Goal: Task Accomplishment & Management: Use online tool/utility

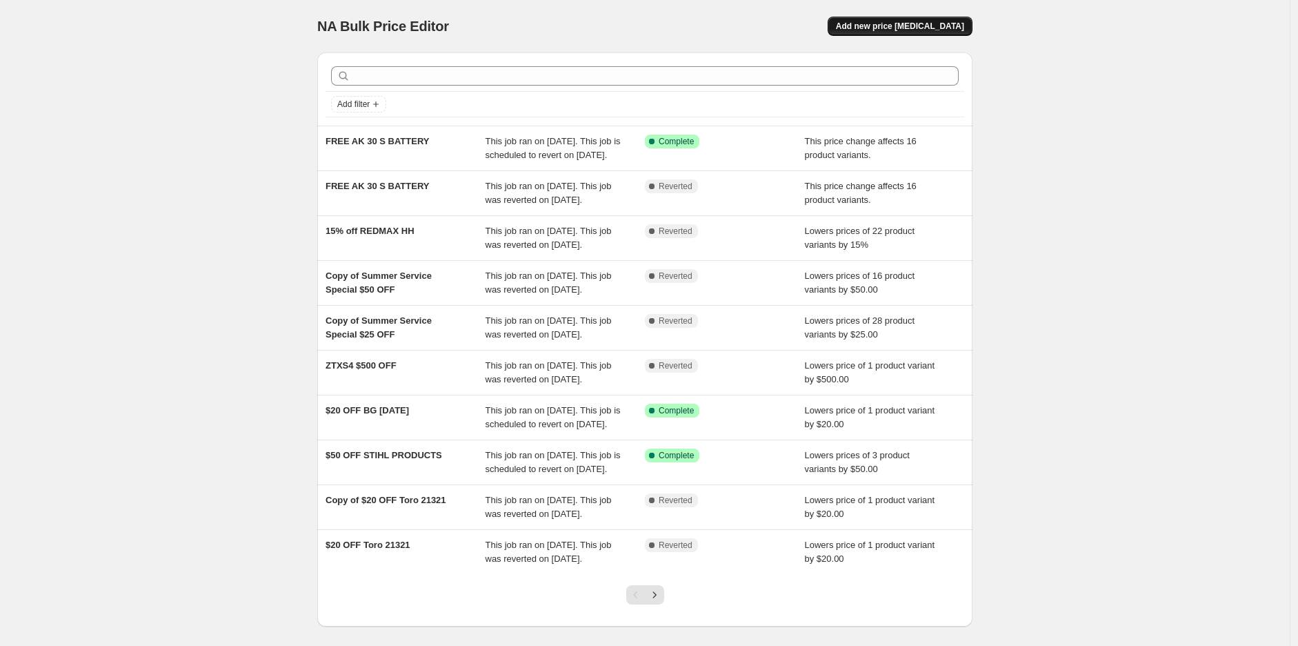
click at [947, 21] on span "Add new price [MEDICAL_DATA]" at bounding box center [900, 26] width 128 height 11
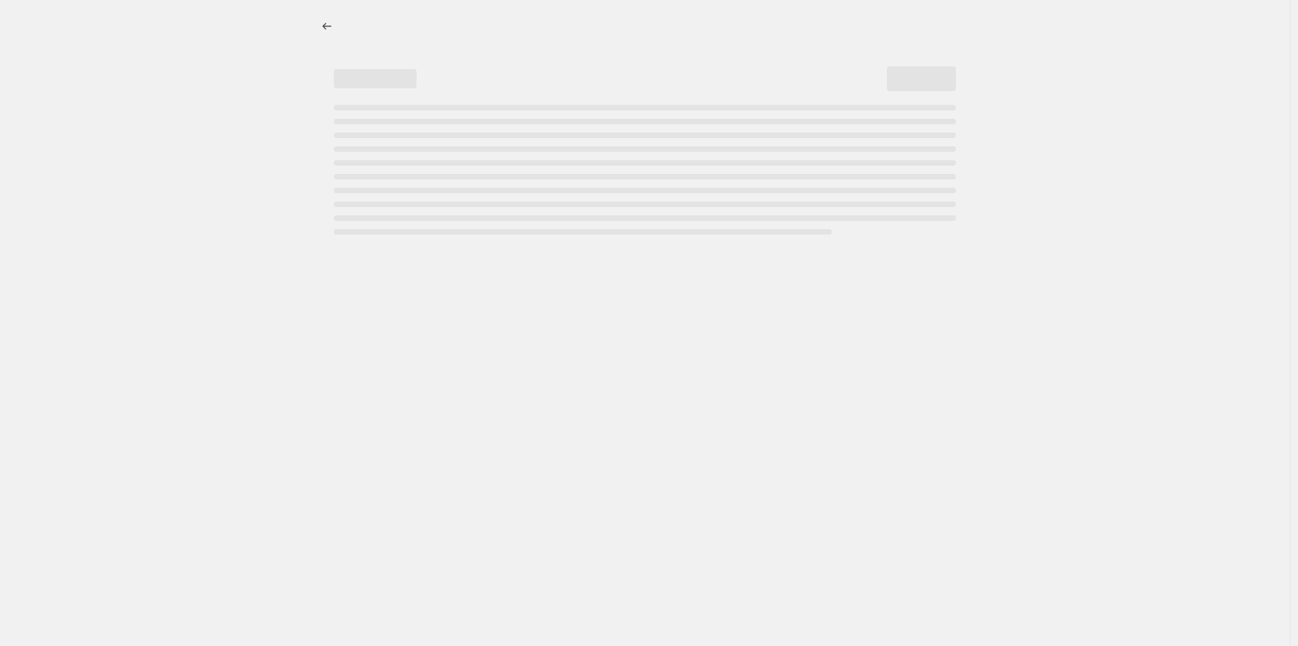
select select "percentage"
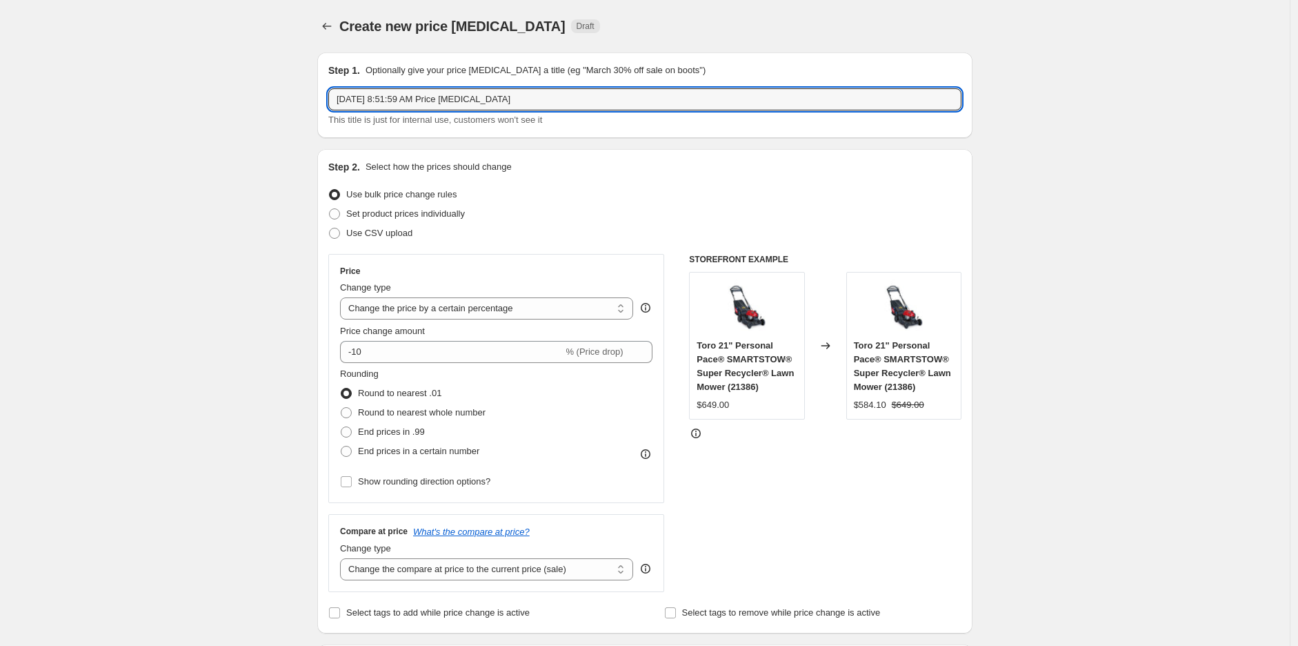
drag, startPoint x: 540, startPoint y: 102, endPoint x: 270, endPoint y: 112, distance: 269.9
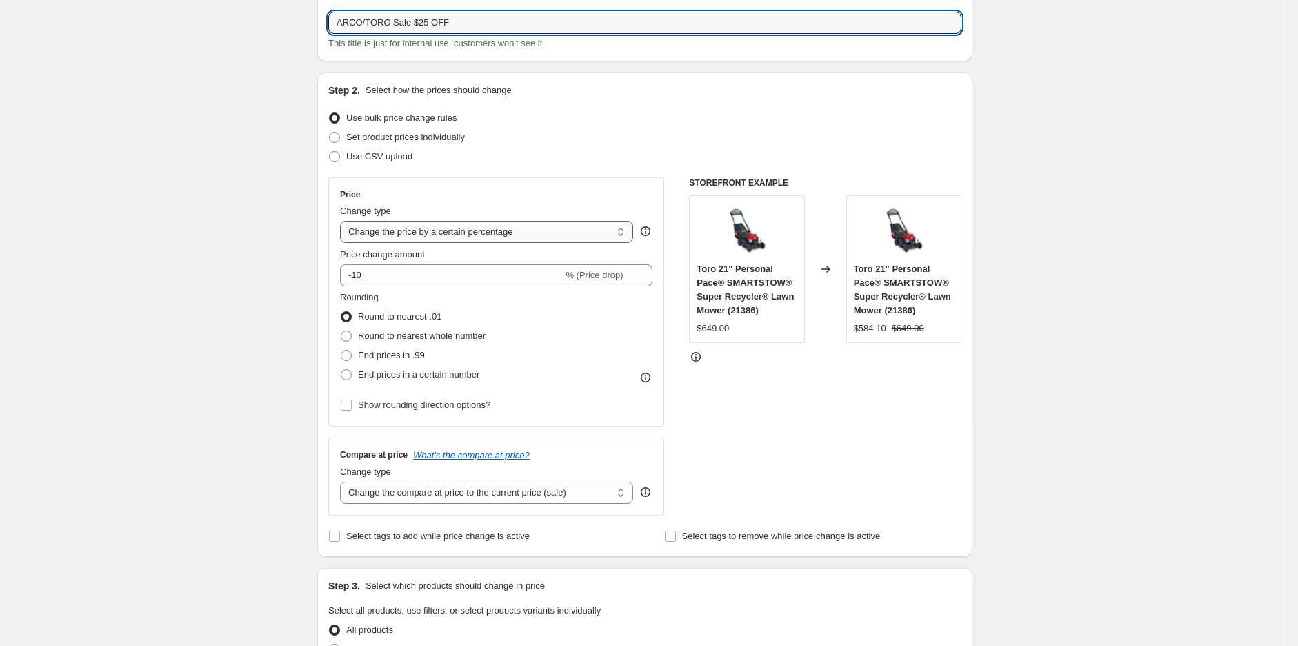
type input "ARCO/TORO Sale $25 OFF"
click at [436, 237] on select "Change the price to a certain amount Change the price by a certain amount Chang…" at bounding box center [486, 232] width 293 height 22
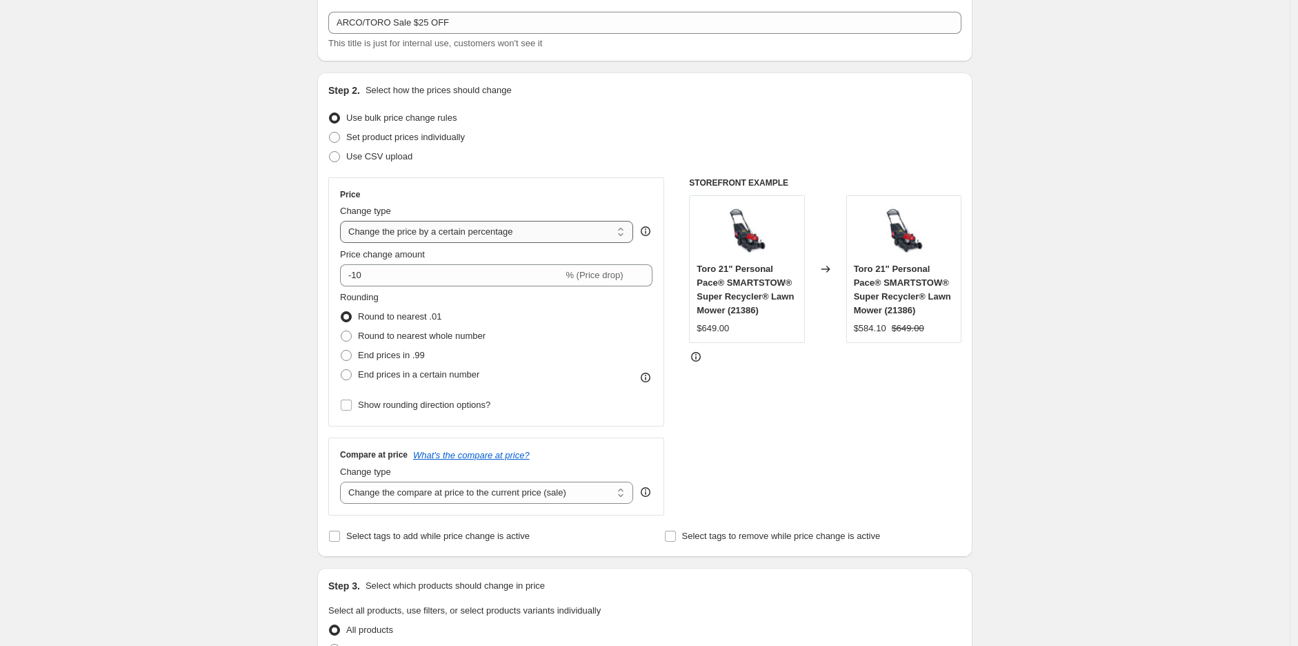
select select "by"
click at [344, 221] on select "Change the price to a certain amount Change the price by a certain amount Chang…" at bounding box center [486, 232] width 293 height 22
drag, startPoint x: 443, startPoint y: 277, endPoint x: 367, endPoint y: 277, distance: 75.9
click at [367, 277] on input "-10.00" at bounding box center [465, 275] width 216 height 22
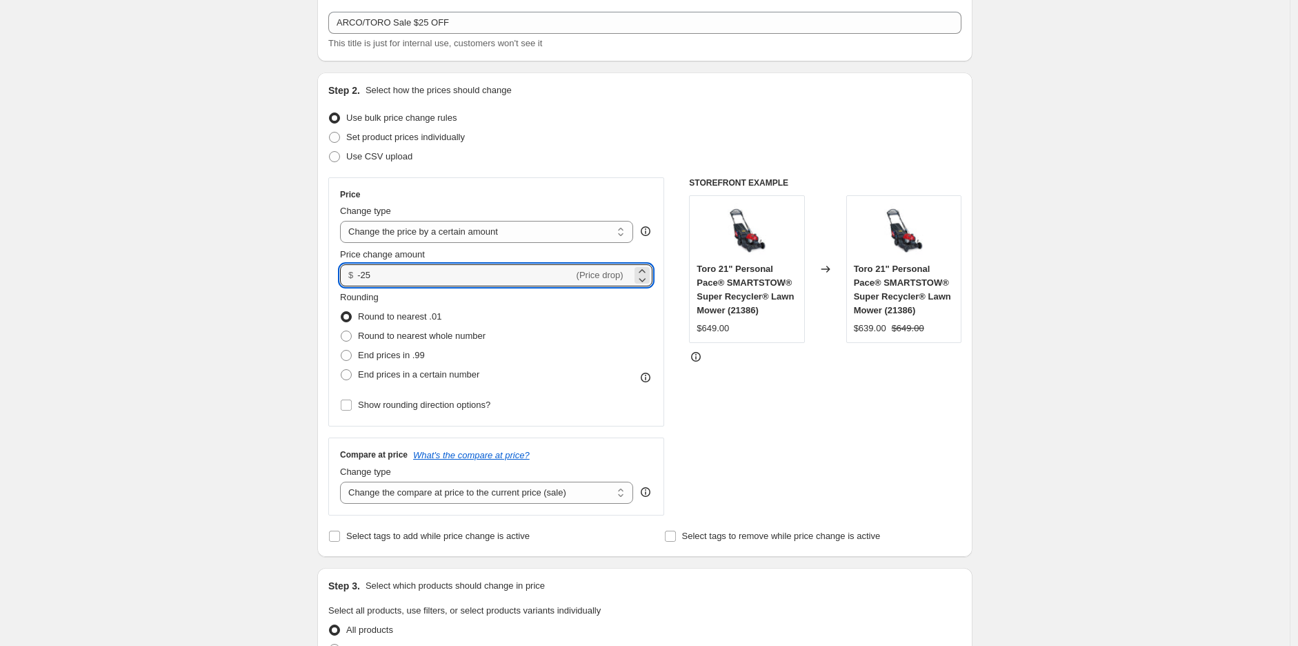
type input "-25.00"
click at [310, 299] on div "Step 1. Optionally give your price [MEDICAL_DATA] a title (eg "March 30% off sa…" at bounding box center [639, 598] width 666 height 1267
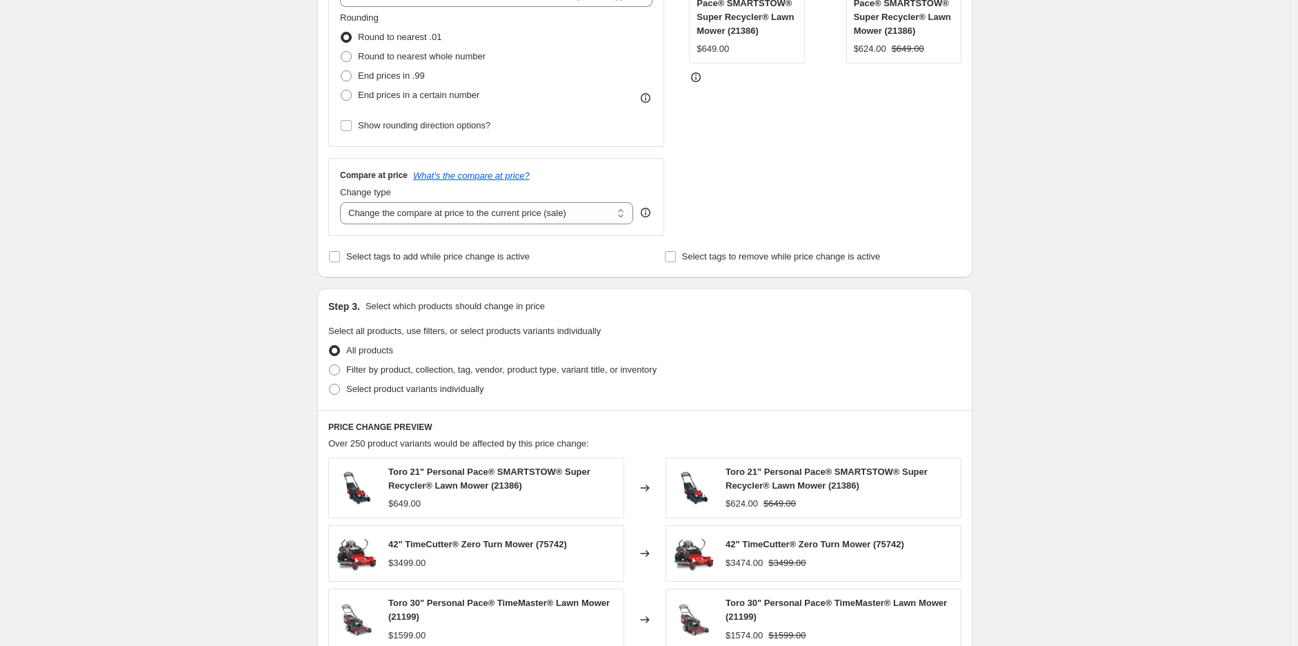
scroll to position [383, 0]
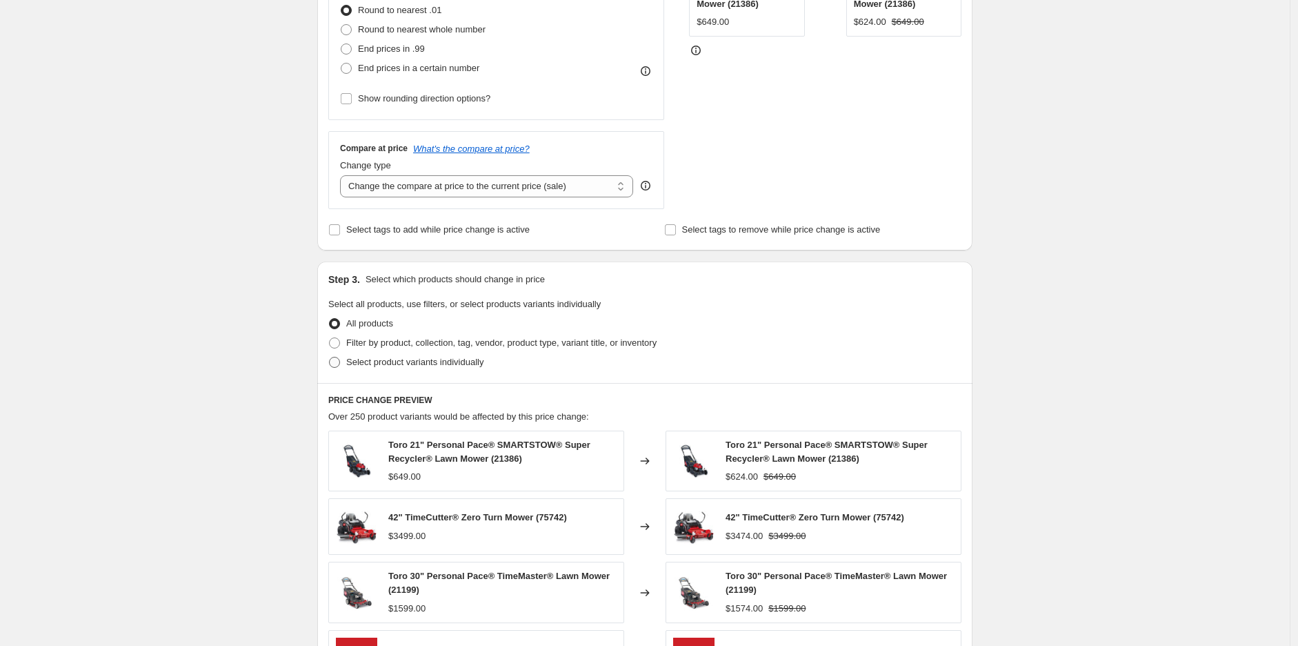
click at [336, 361] on span at bounding box center [334, 362] width 11 height 11
click at [330, 357] on input "Select product variants individually" at bounding box center [329, 357] width 1 height 1
radio input "true"
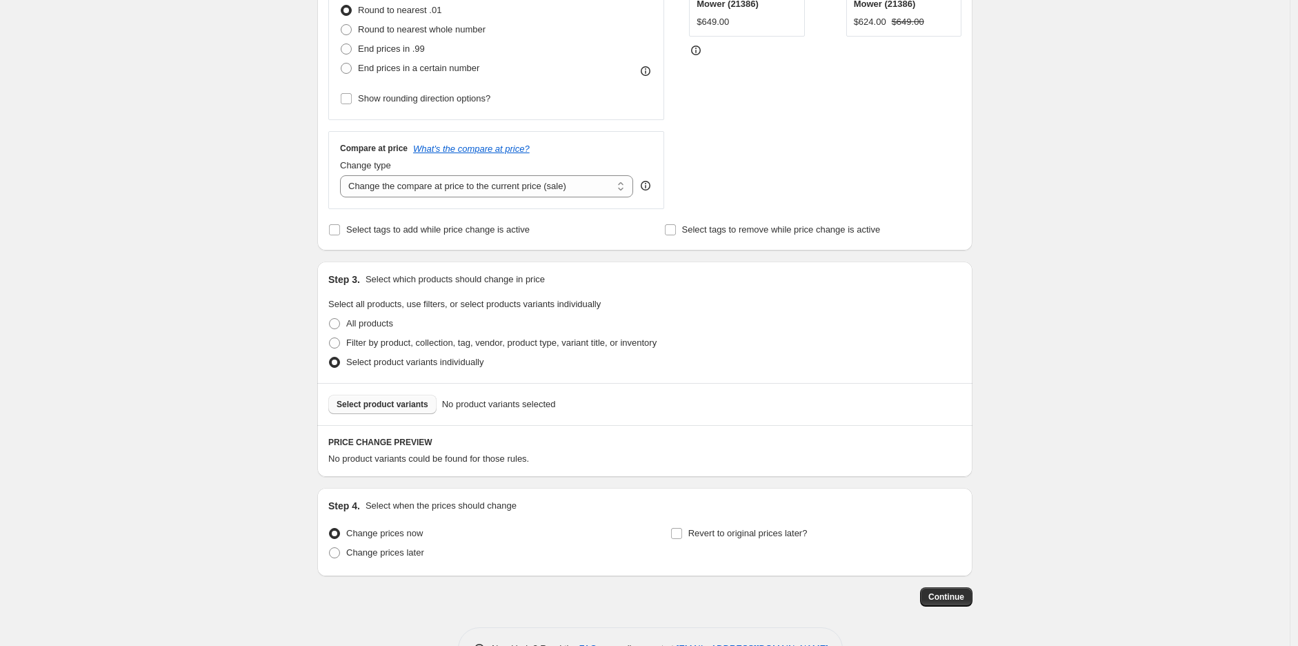
click at [397, 404] on span "Select product variants" at bounding box center [383, 404] width 92 height 11
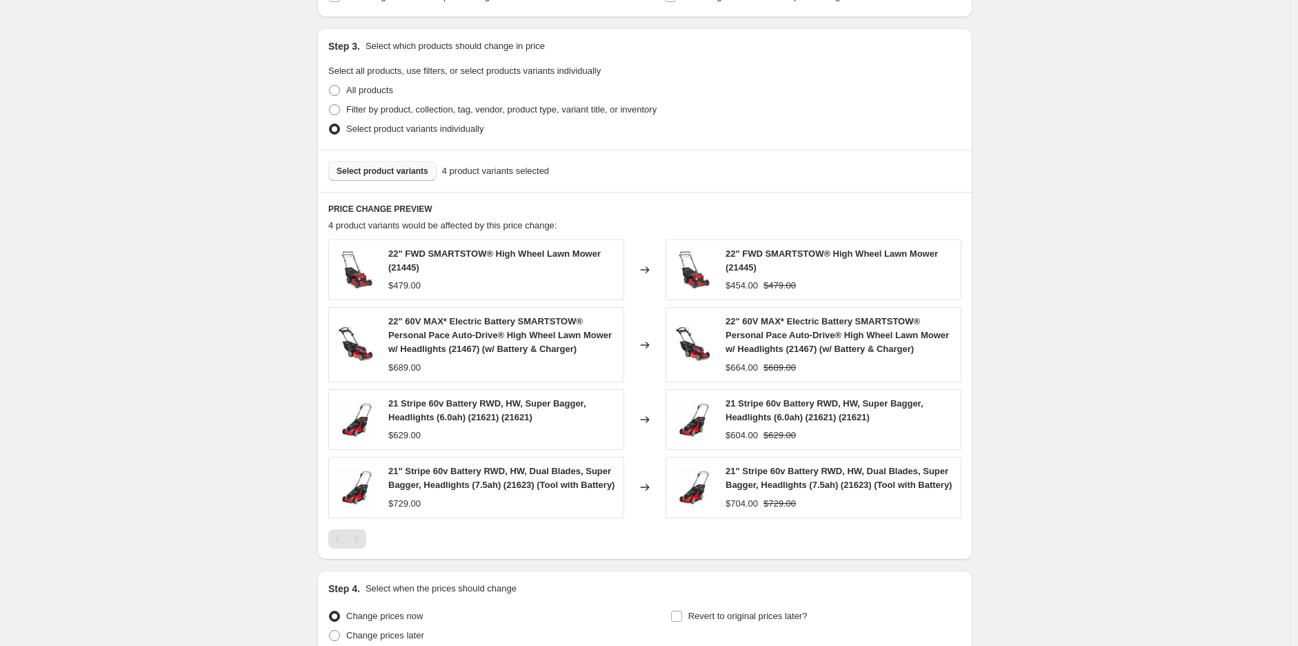
scroll to position [759, 0]
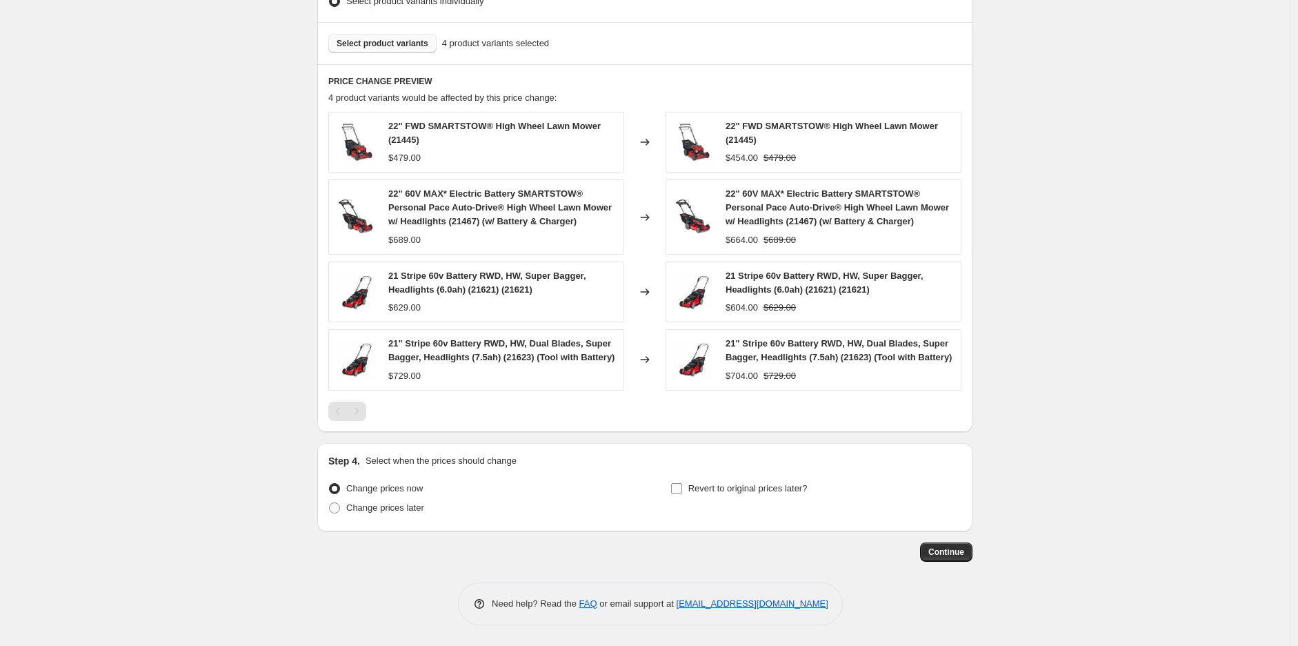
click at [683, 488] on span at bounding box center [677, 488] width 12 height 12
click at [682, 488] on input "Revert to original prices later?" at bounding box center [676, 488] width 11 height 11
checkbox input "true"
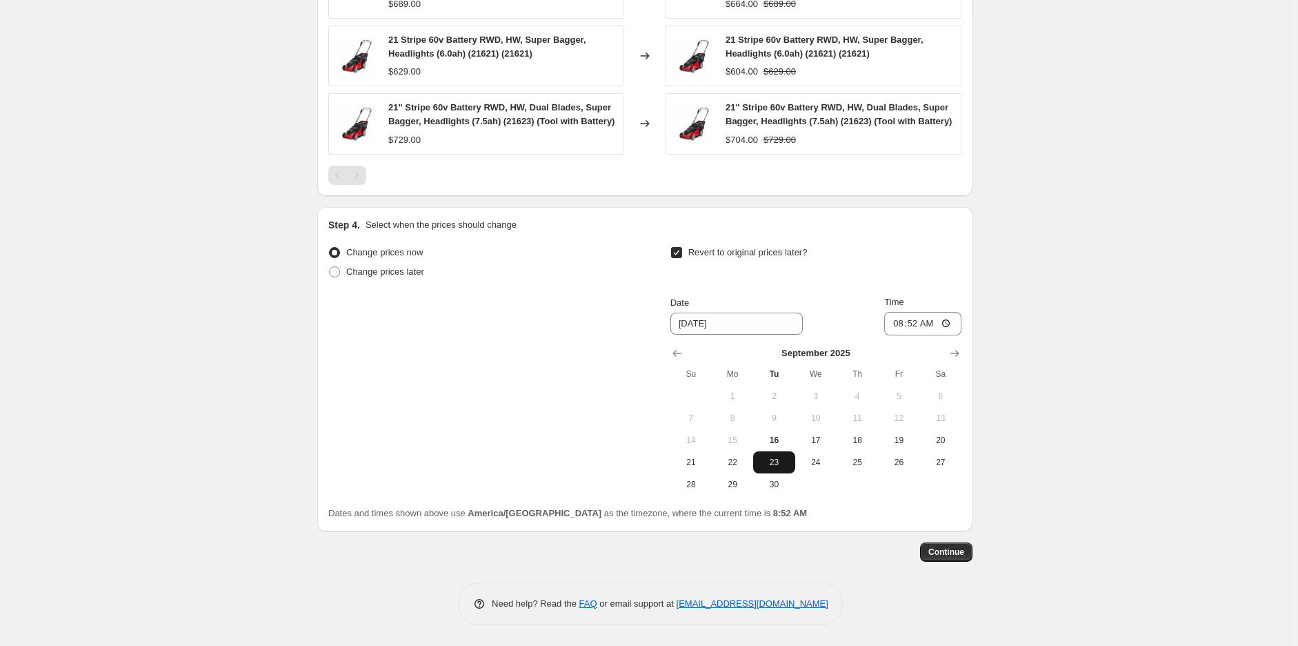
scroll to position [994, 0]
click at [952, 345] on button "Show next month, October 2025" at bounding box center [954, 353] width 19 height 19
click at [887, 488] on span "31" at bounding box center [899, 484] width 30 height 11
type input "[DATE]"
click at [901, 321] on input "08:52" at bounding box center [922, 323] width 77 height 23
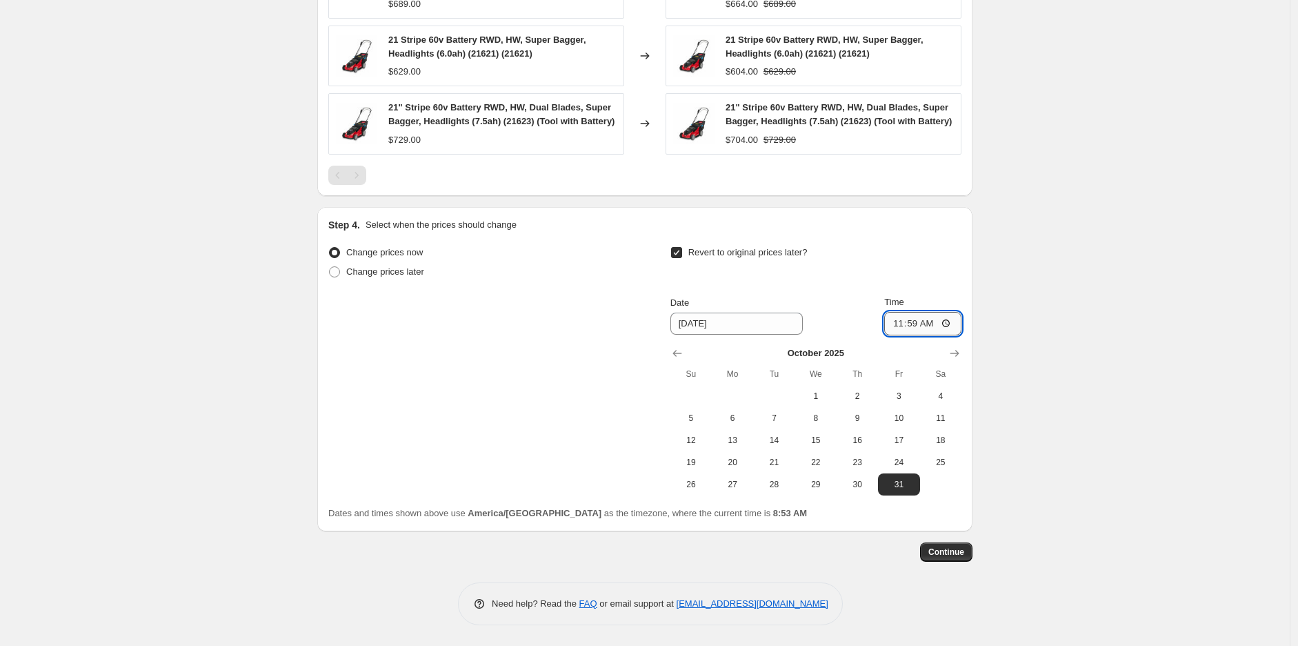
type input "23:59"
click at [405, 270] on span "Change prices later" at bounding box center [385, 271] width 78 height 10
click at [330, 267] on input "Change prices later" at bounding box center [329, 266] width 1 height 1
radio input "true"
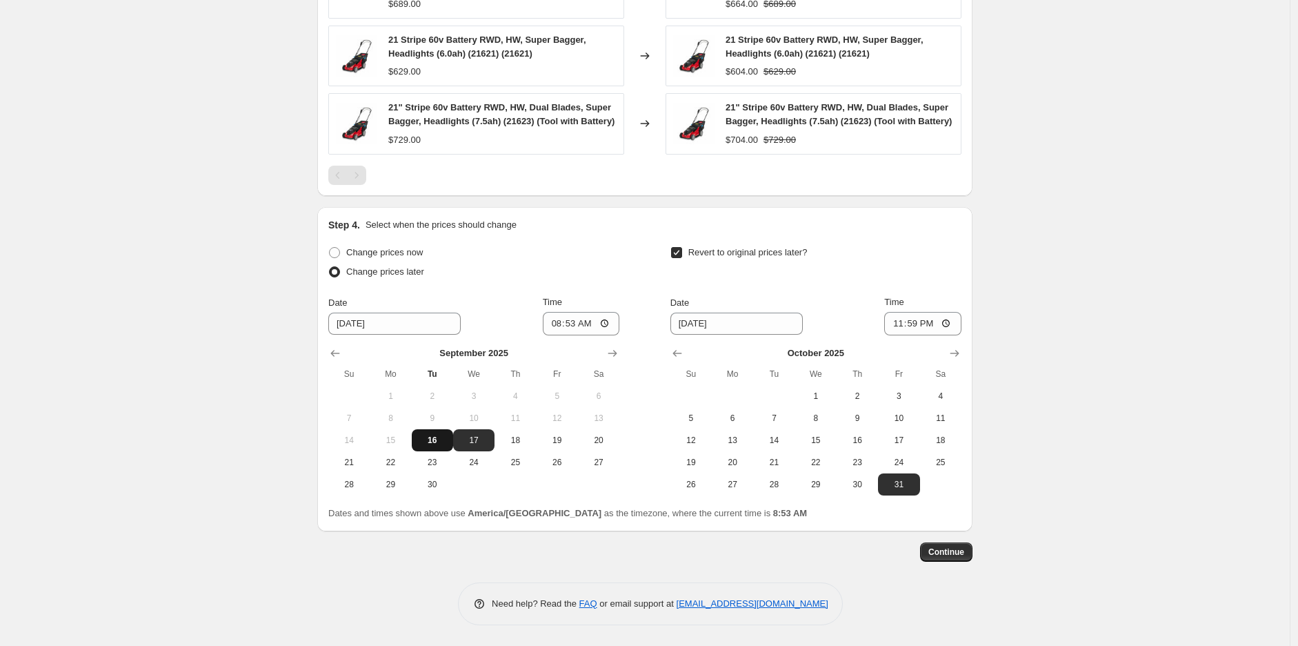
click at [438, 435] on span "16" at bounding box center [432, 440] width 30 height 11
type input "[DATE]"
click at [562, 323] on input "08:53" at bounding box center [581, 323] width 77 height 23
type input "10:00"
click at [944, 551] on span "Continue" at bounding box center [947, 551] width 36 height 11
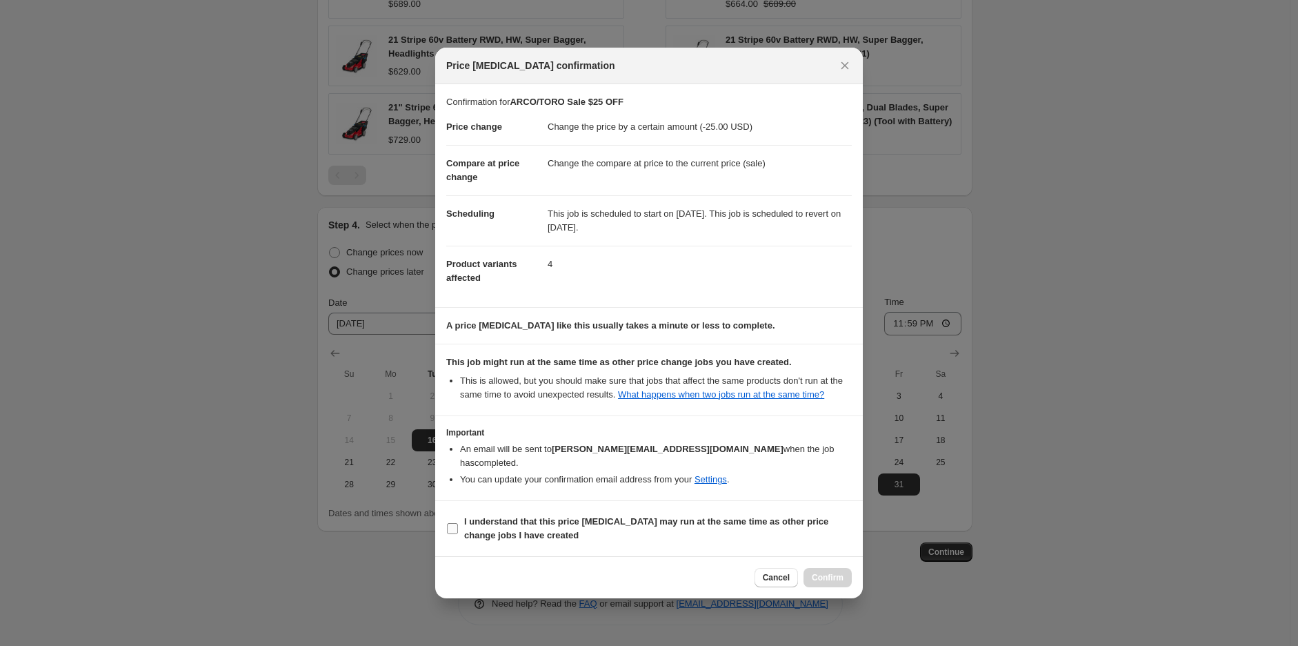
click at [769, 516] on b "I understand that this price [MEDICAL_DATA] may run at the same time as other p…" at bounding box center [646, 528] width 364 height 24
click at [458, 523] on input "I understand that this price [MEDICAL_DATA] may run at the same time as other p…" at bounding box center [452, 528] width 11 height 11
checkbox input "true"
click at [835, 572] on span "Confirm" at bounding box center [828, 577] width 32 height 11
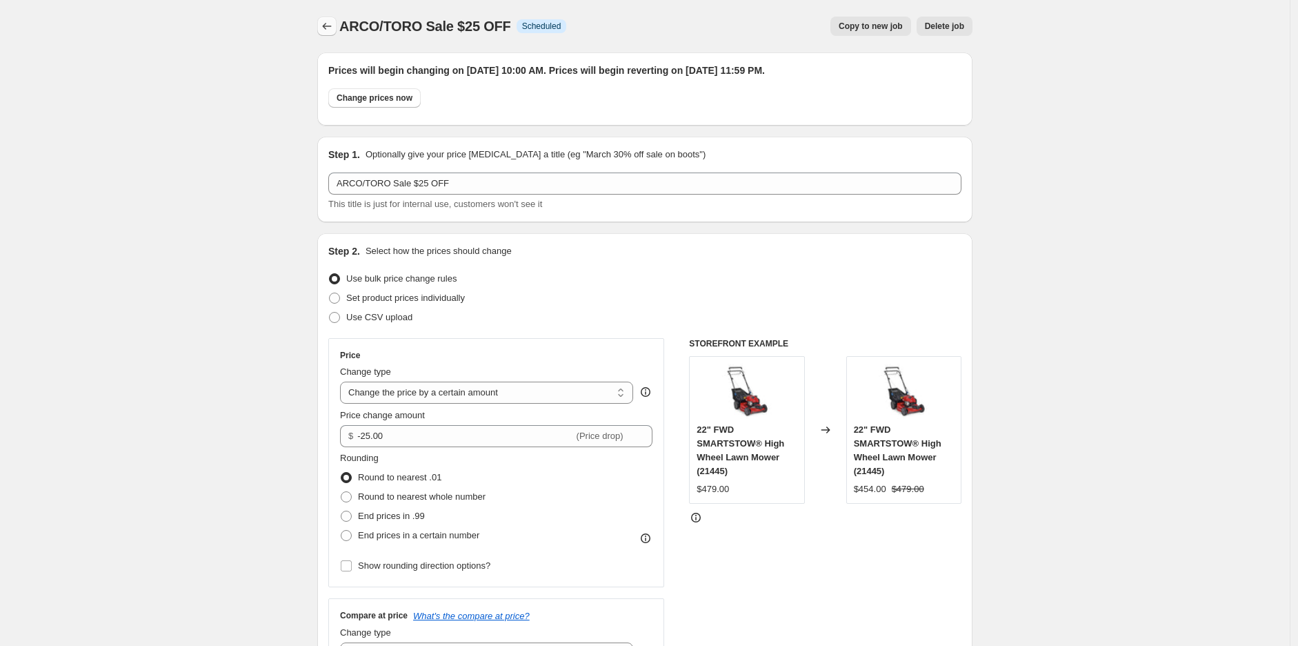
click at [332, 18] on button "Price change jobs" at bounding box center [326, 26] width 19 height 19
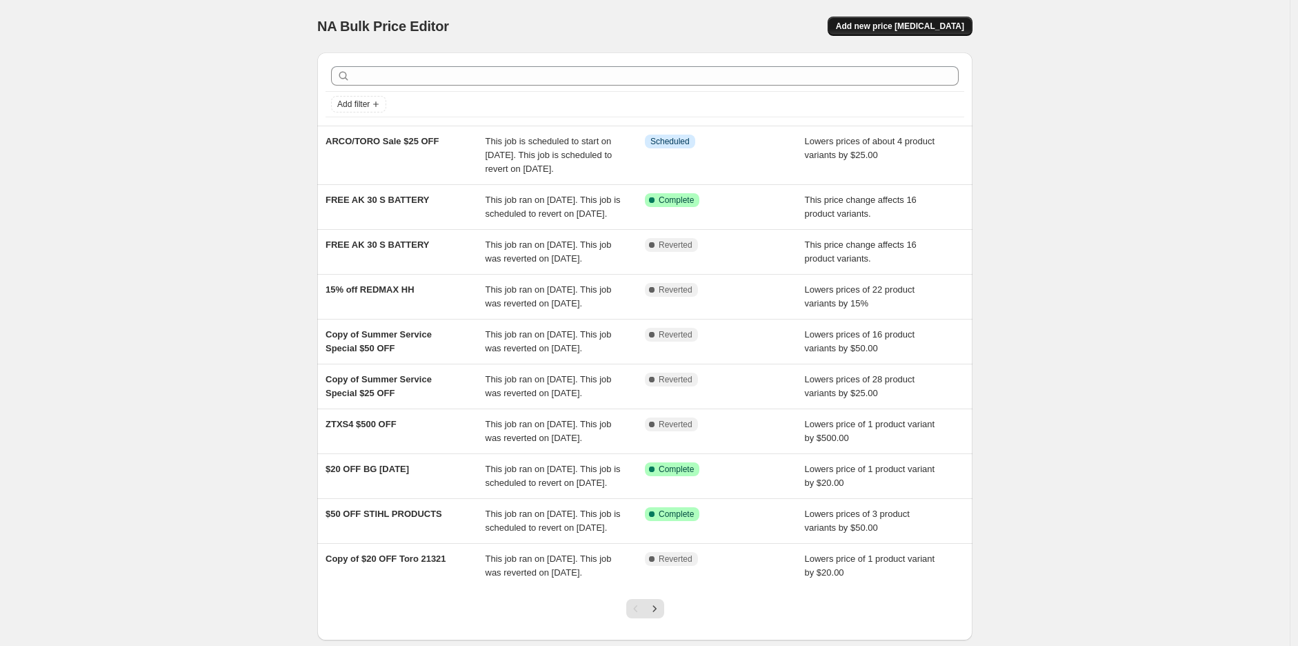
click at [876, 23] on span "Add new price [MEDICAL_DATA]" at bounding box center [900, 26] width 128 height 11
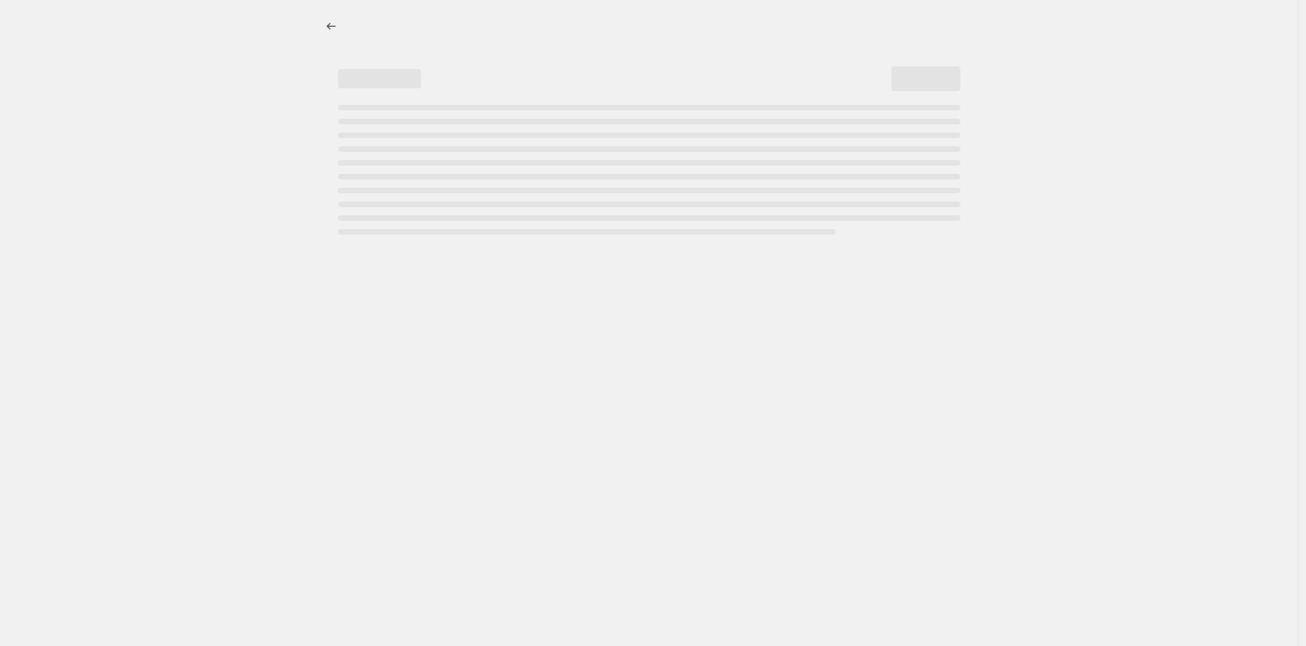
select select "percentage"
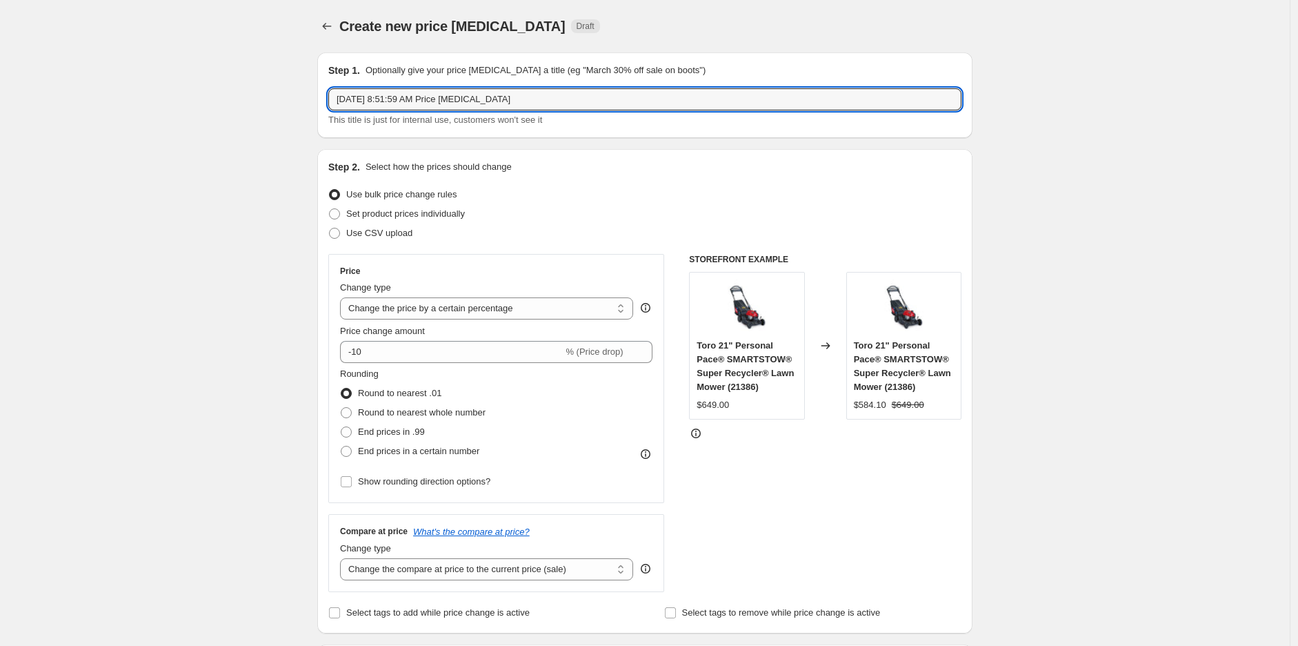
drag, startPoint x: 537, startPoint y: 107, endPoint x: 232, endPoint y: 106, distance: 304.9
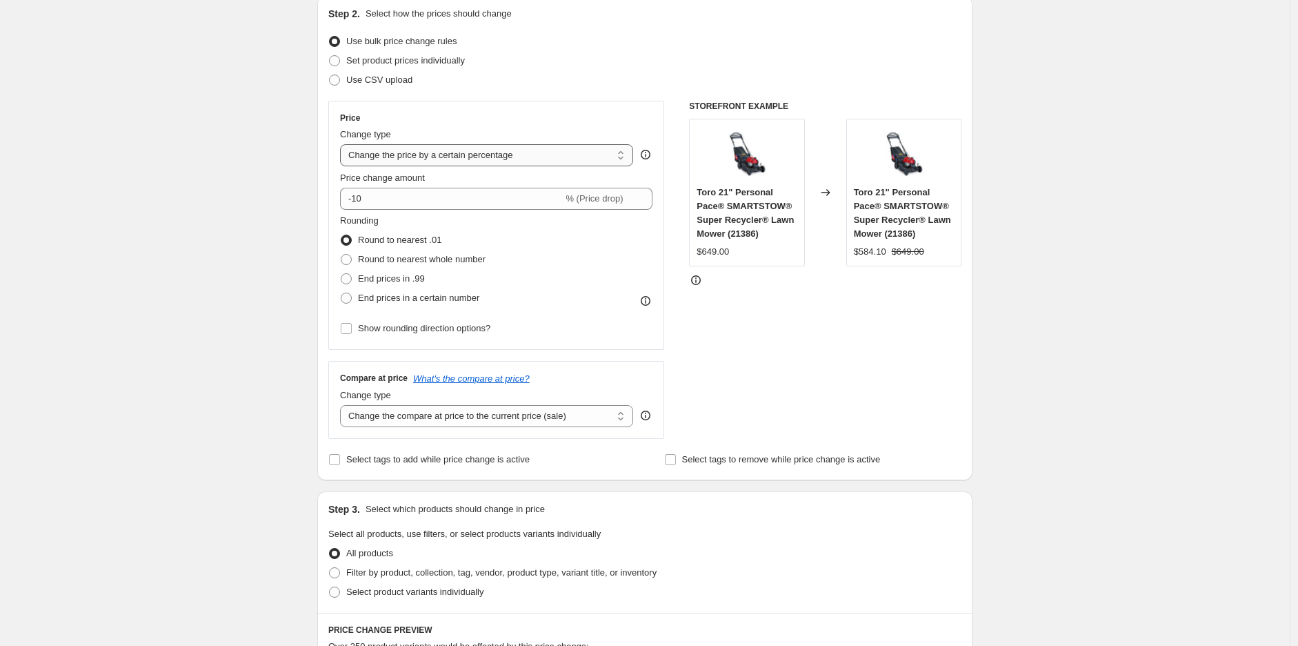
type input "ARCO/TORO Sale $100 OFF"
click at [410, 151] on select "Change the price to a certain amount Change the price by a certain amount Chang…" at bounding box center [486, 155] width 293 height 22
select select "by"
click at [344, 144] on select "Change the price to a certain amount Change the price by a certain amount Chang…" at bounding box center [486, 155] width 293 height 22
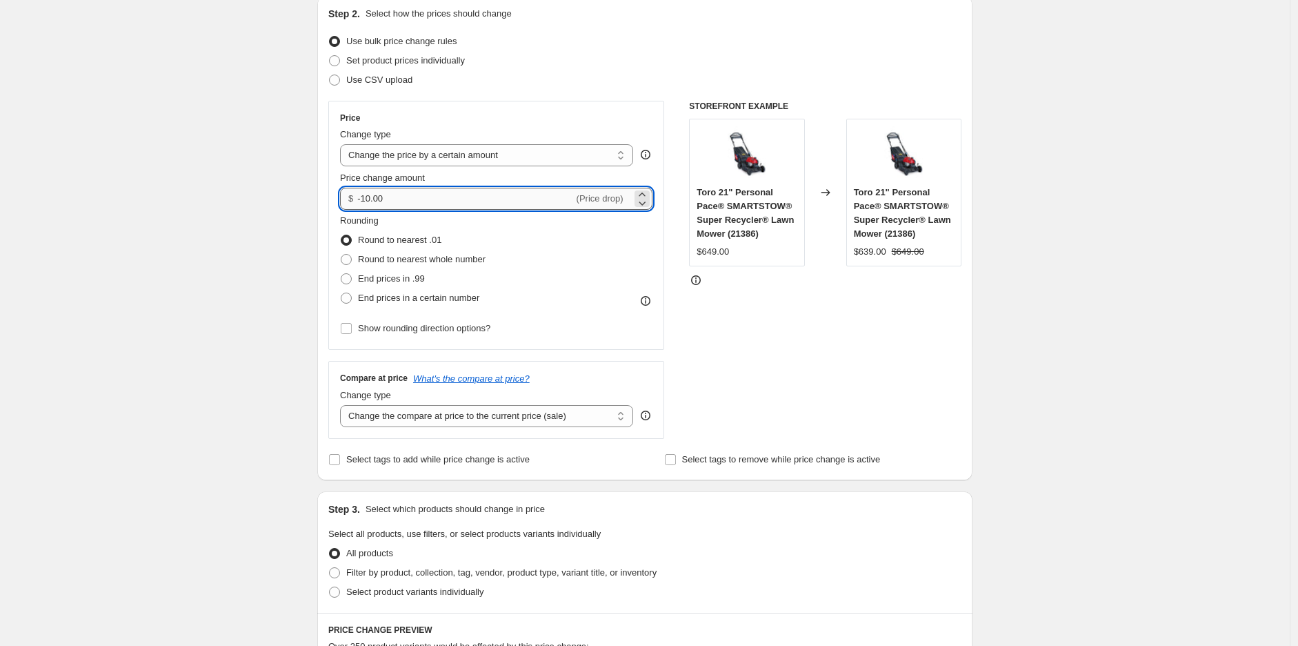
drag, startPoint x: 425, startPoint y: 201, endPoint x: 376, endPoint y: 198, distance: 49.1
click at [376, 198] on input "-10.00" at bounding box center [465, 199] width 216 height 22
click at [373, 199] on input "-10.00" at bounding box center [465, 199] width 216 height 22
type input "-100.00"
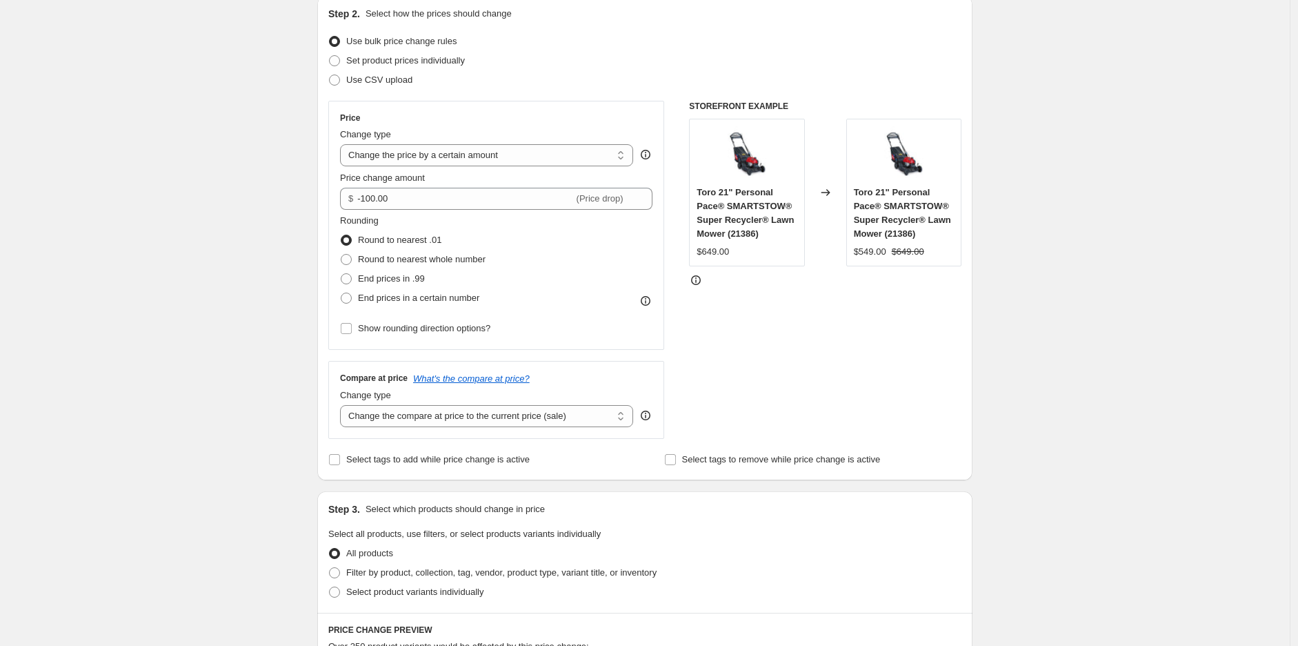
click at [230, 206] on div "Create new price [MEDICAL_DATA]. This page is ready Create new price [MEDICAL_D…" at bounding box center [645, 543] width 1290 height 1392
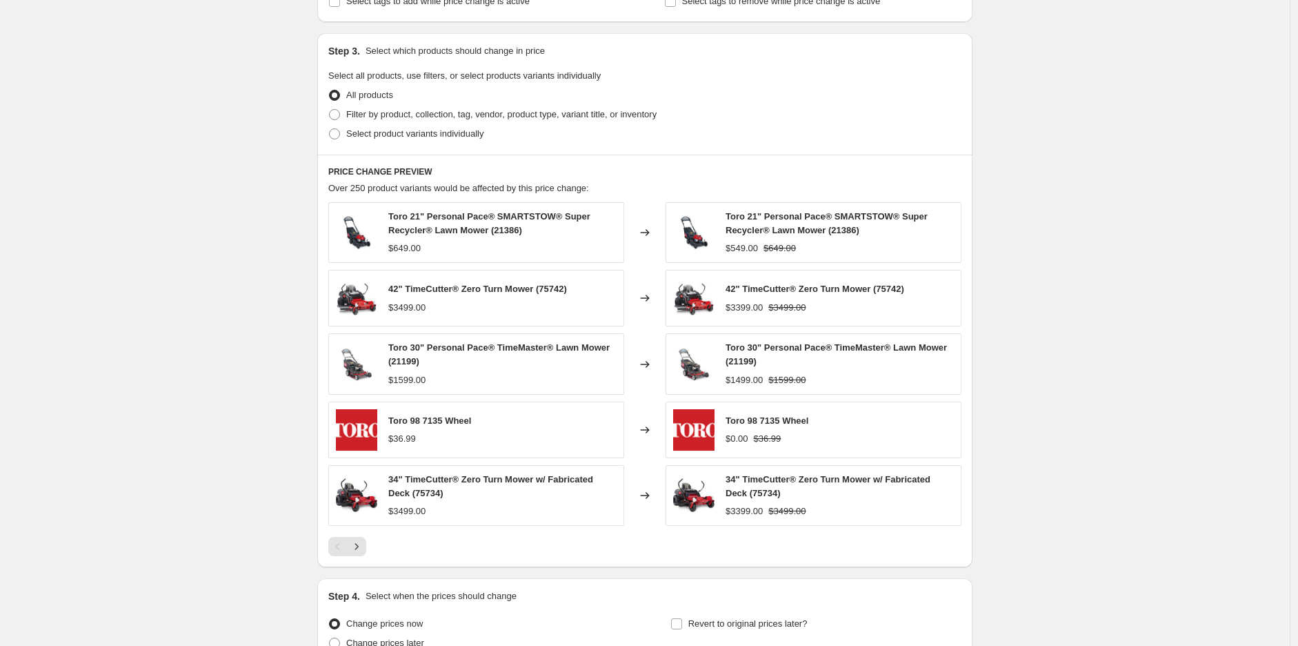
scroll to position [613, 0]
click at [349, 133] on span "Select product variants individually" at bounding box center [414, 132] width 137 height 10
click at [330, 128] on input "Select product variants individually" at bounding box center [329, 127] width 1 height 1
radio input "true"
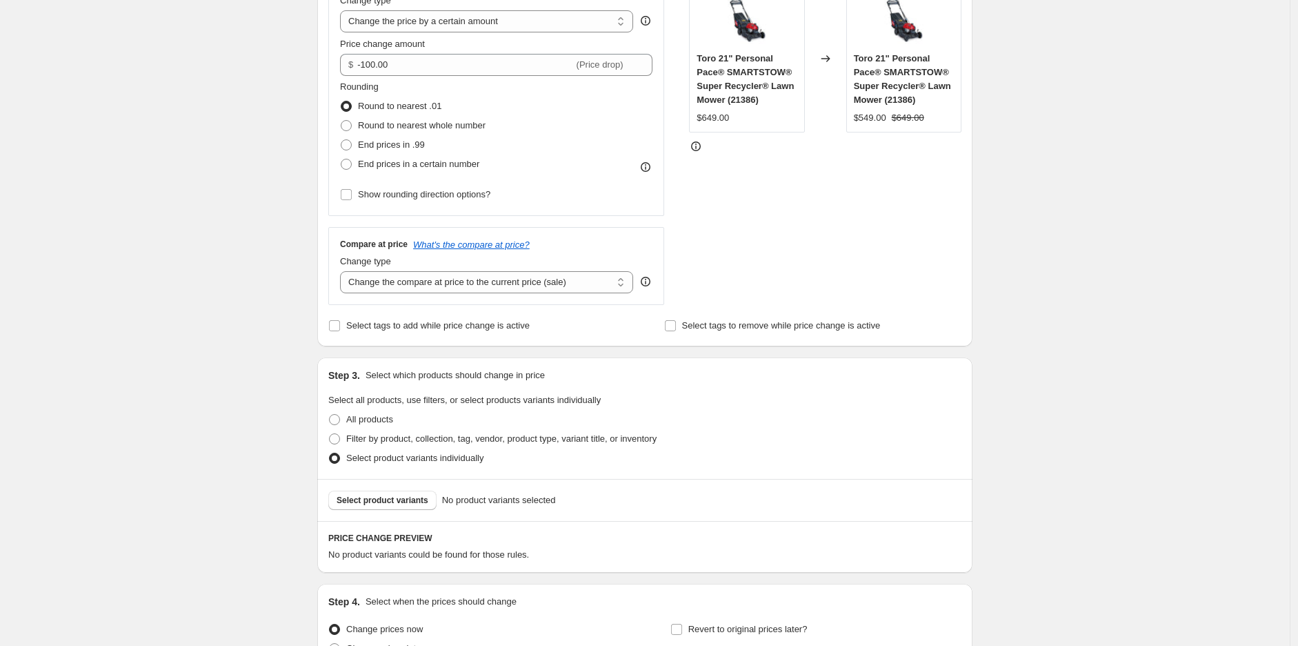
scroll to position [428, 0]
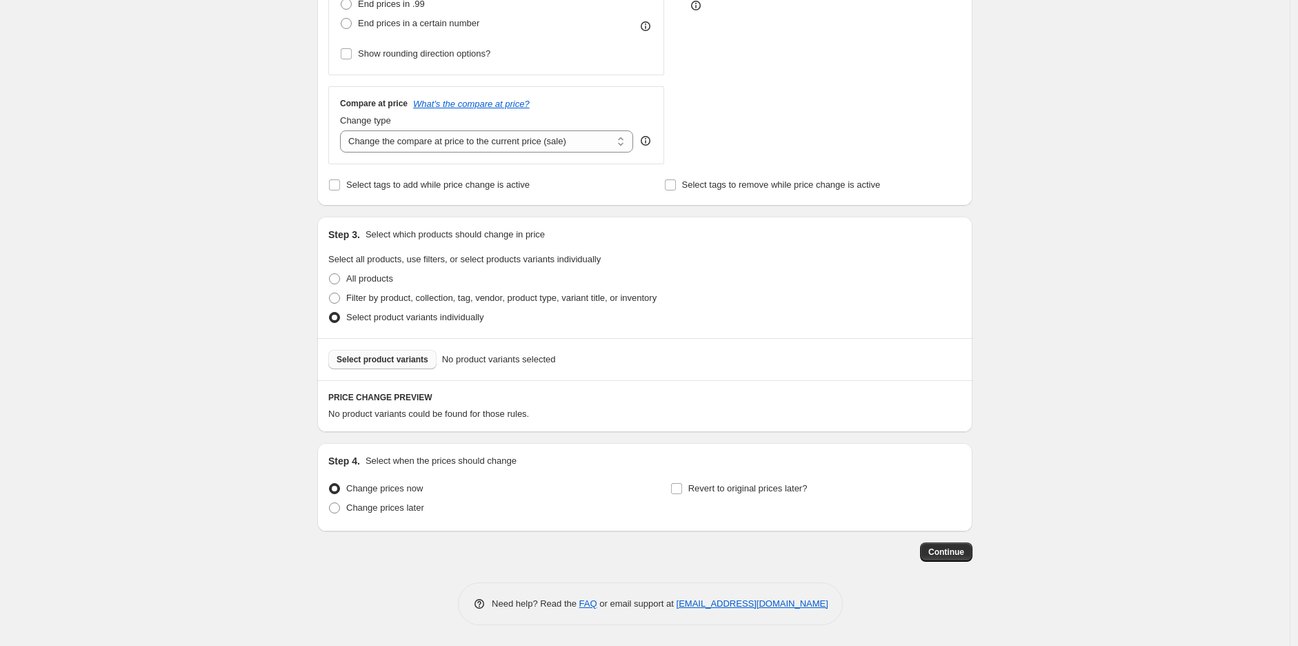
click at [396, 354] on span "Select product variants" at bounding box center [383, 359] width 92 height 11
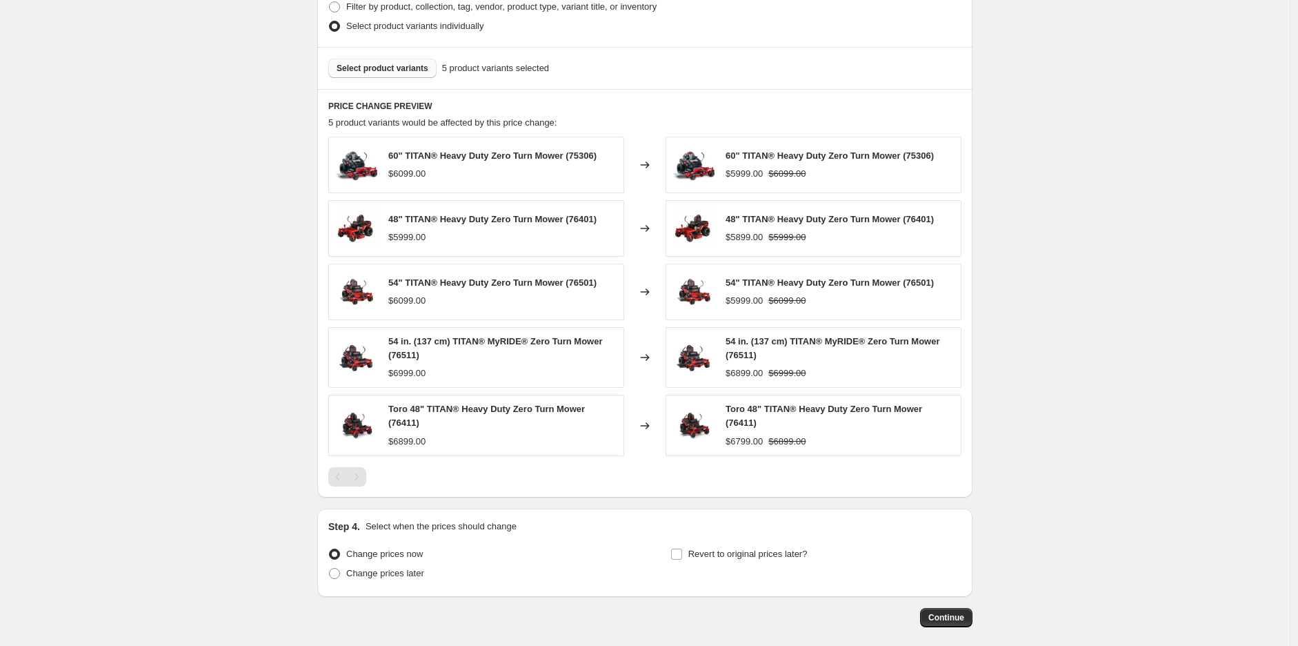
scroll to position [785, 0]
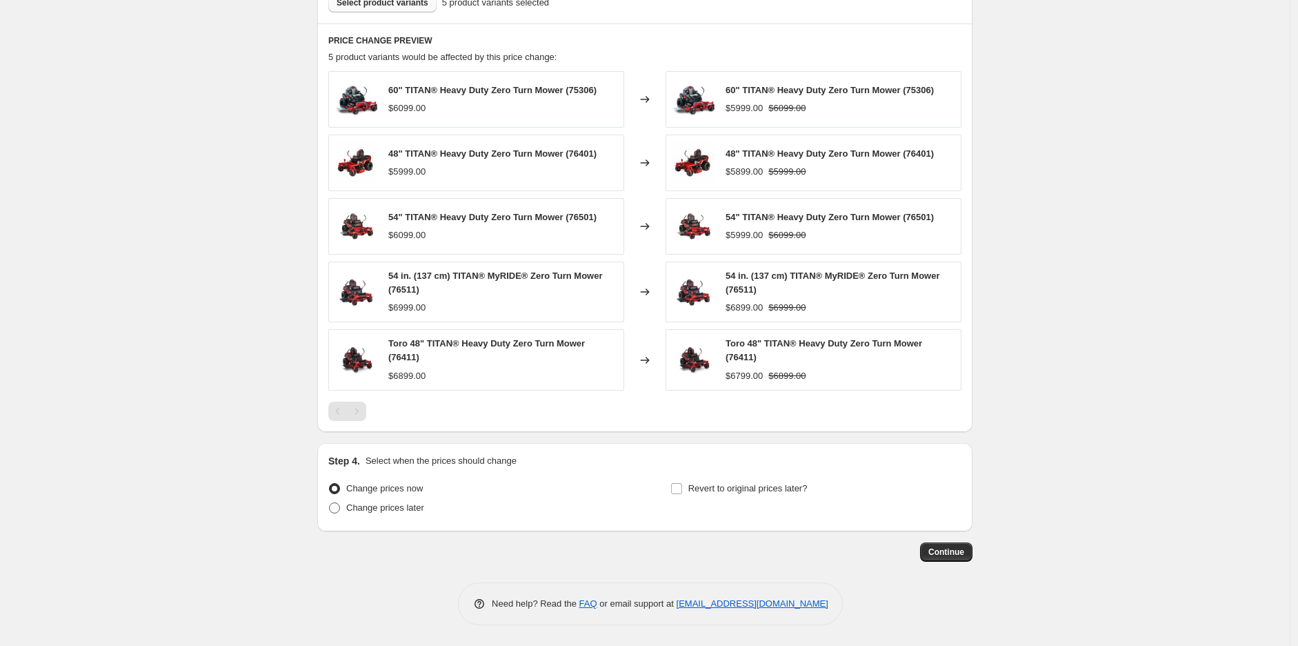
click at [412, 507] on span "Change prices later" at bounding box center [385, 507] width 78 height 10
click at [330, 503] on input "Change prices later" at bounding box center [329, 502] width 1 height 1
radio input "true"
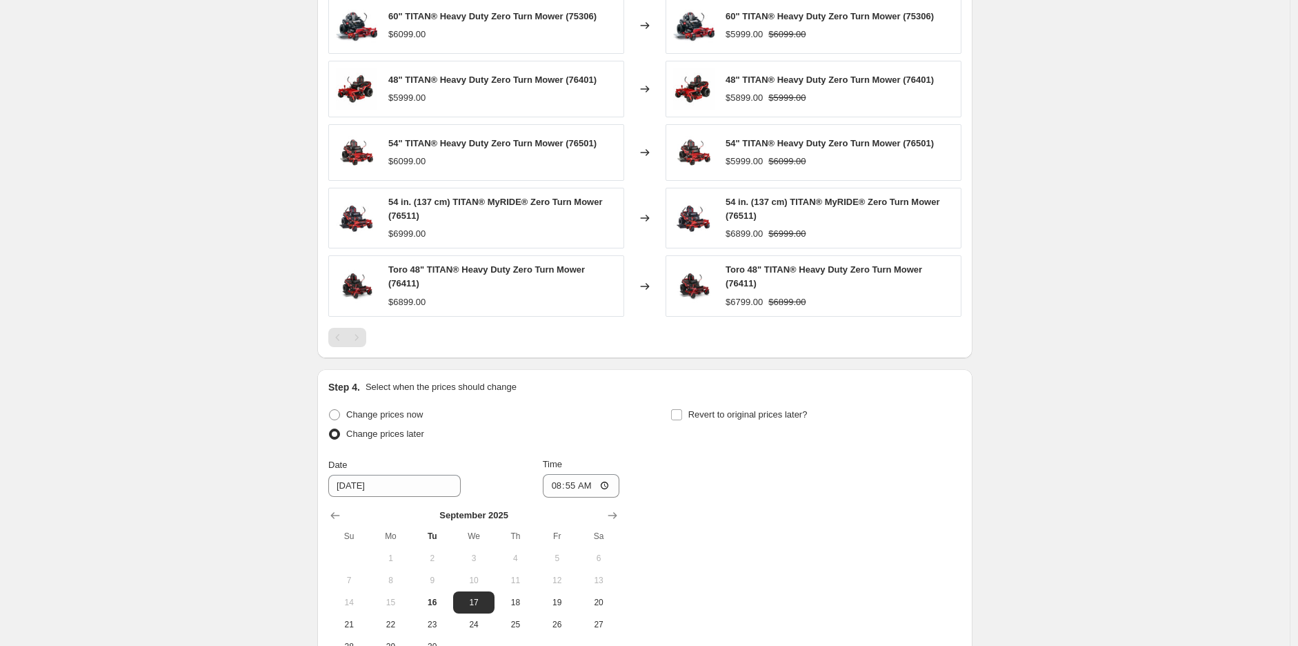
scroll to position [939, 0]
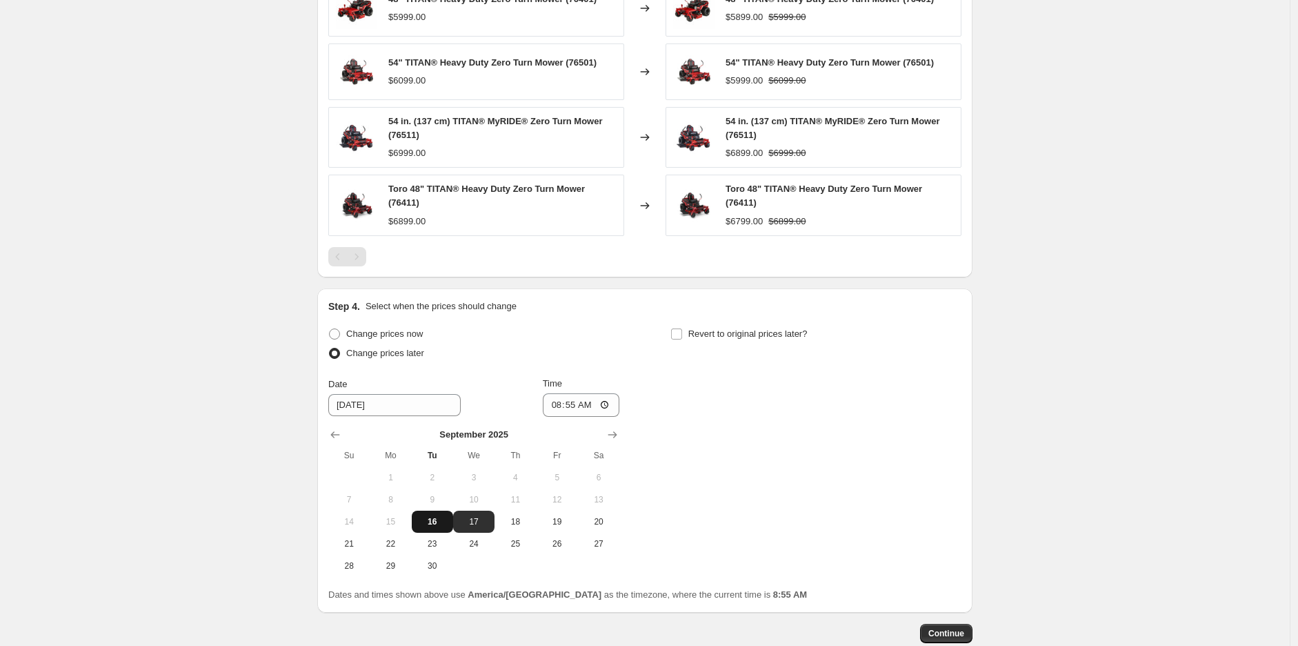
click at [430, 519] on span "16" at bounding box center [432, 521] width 30 height 11
type input "[DATE]"
click at [555, 410] on input "08:55" at bounding box center [581, 404] width 77 height 23
type input "10:00"
click at [677, 338] on input "Revert to original prices later?" at bounding box center [676, 333] width 11 height 11
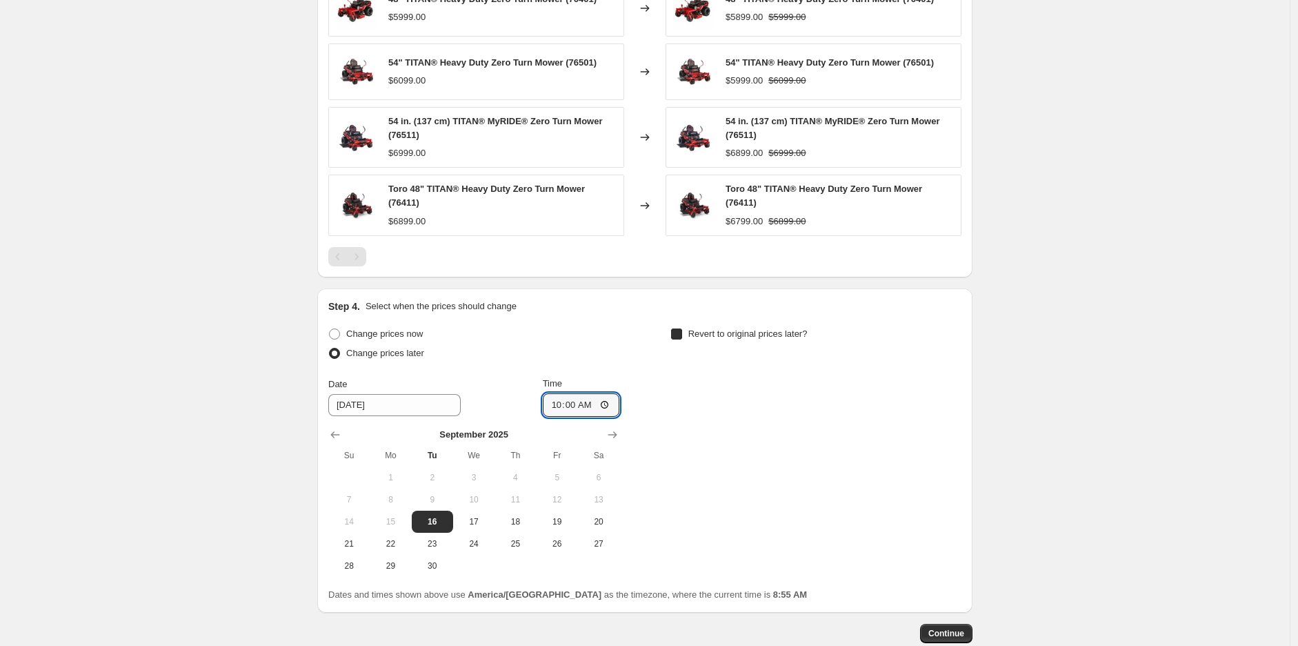
checkbox input "true"
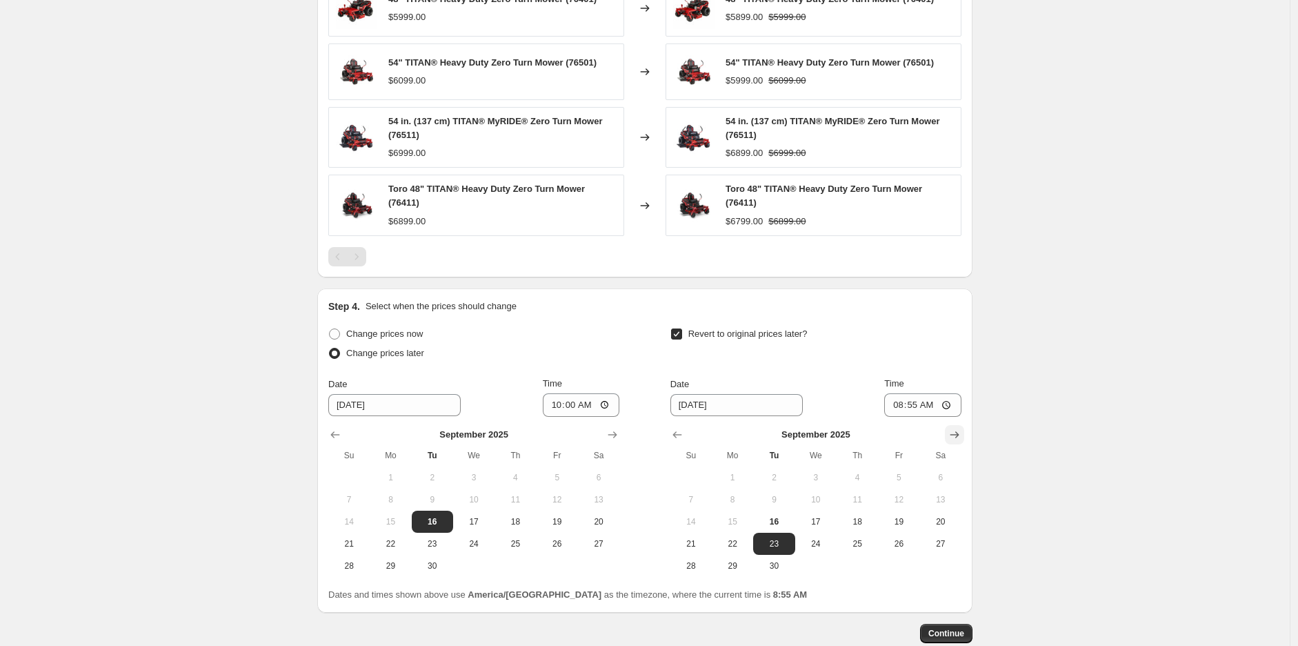
click at [955, 435] on icon "Show next month, October 2025" at bounding box center [955, 435] width 14 height 14
drag, startPoint x: 895, startPoint y: 571, endPoint x: 891, endPoint y: 496, distance: 75.3
click at [893, 566] on span "31" at bounding box center [899, 565] width 30 height 11
type input "[DATE]"
click at [897, 410] on input "08:55" at bounding box center [922, 404] width 77 height 23
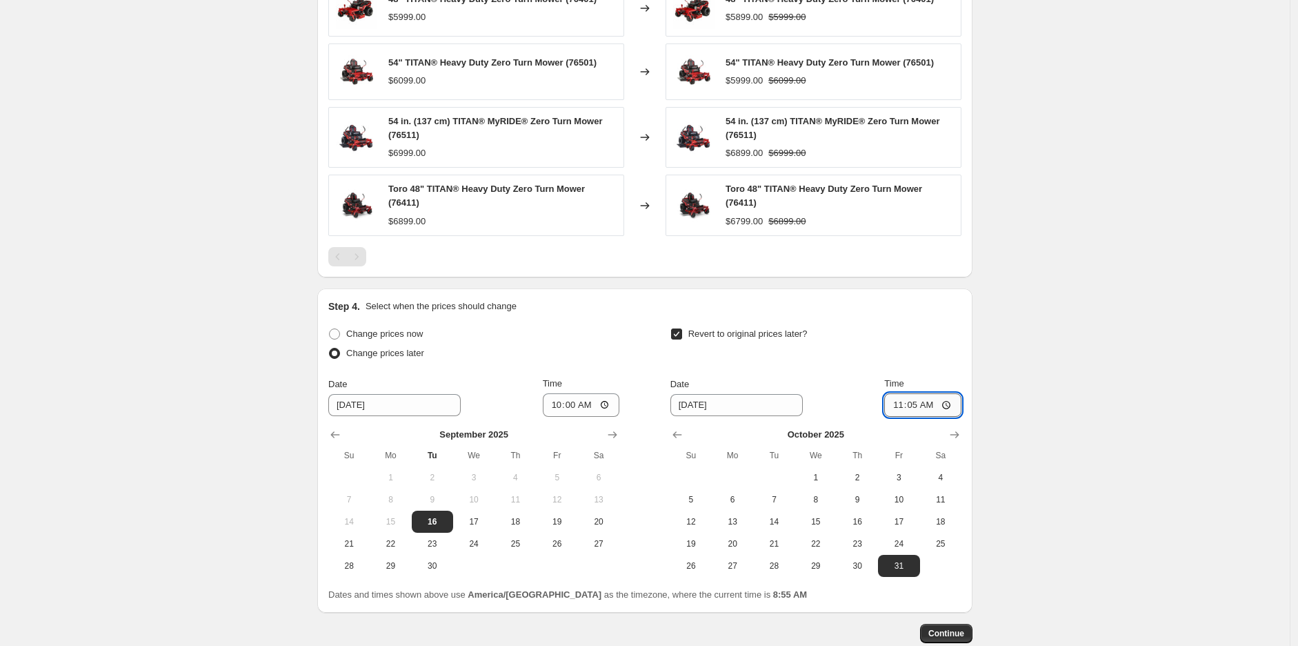
type input "11:59"
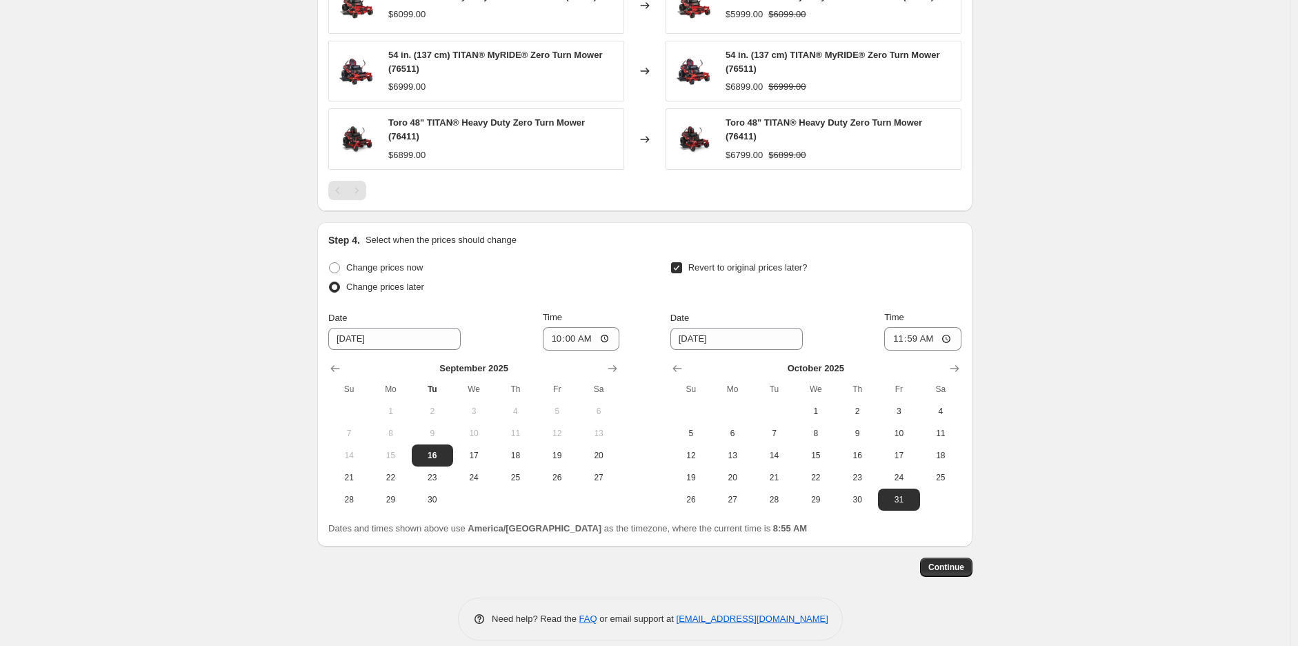
scroll to position [1022, 0]
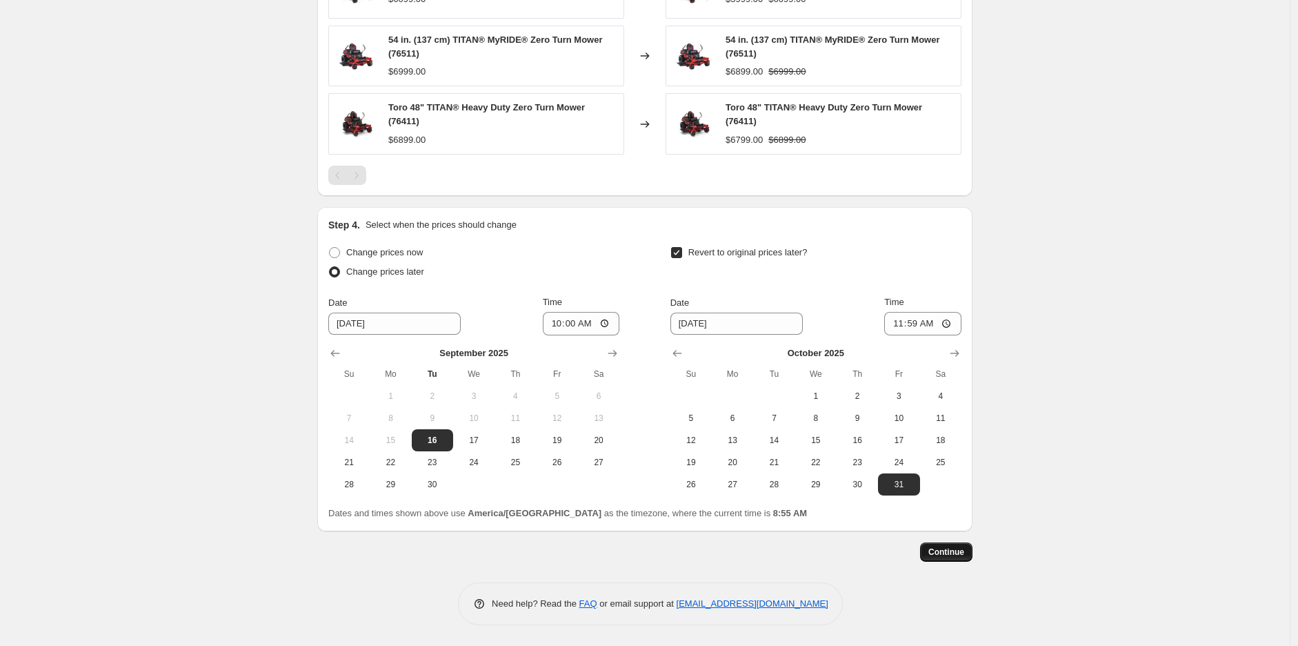
click at [964, 551] on span "Continue" at bounding box center [947, 551] width 36 height 11
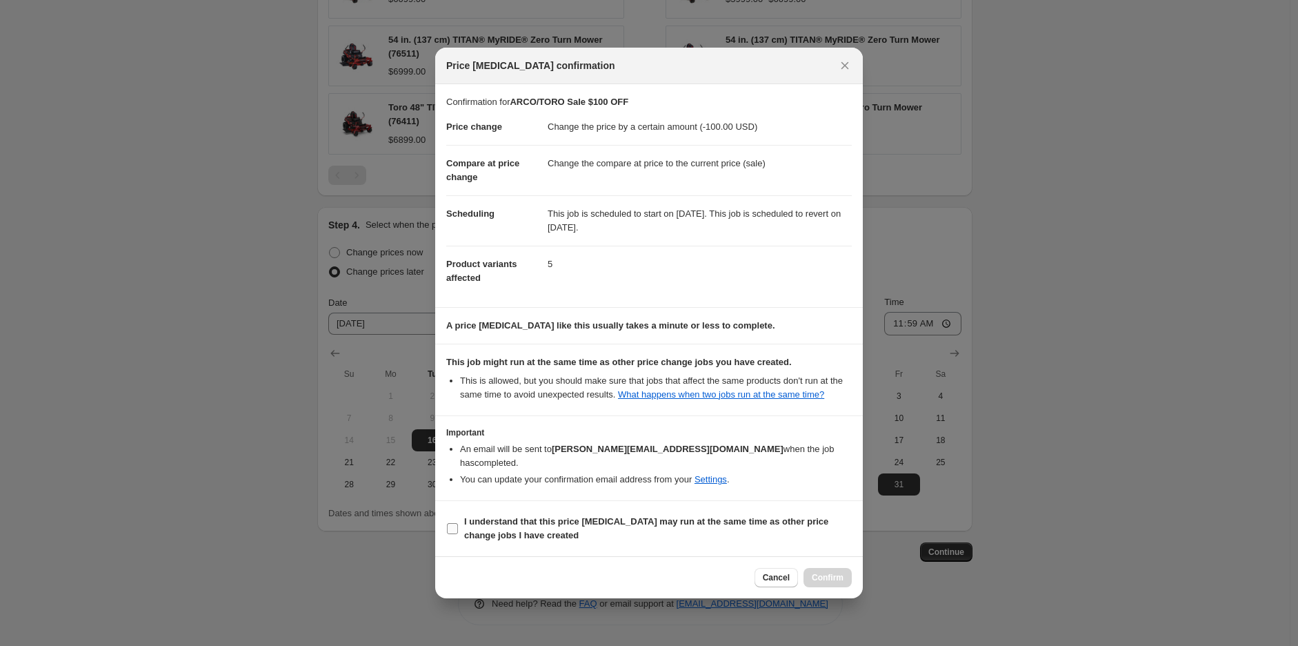
click at [651, 512] on label "I understand that this price [MEDICAL_DATA] may run at the same time as other p…" at bounding box center [649, 528] width 406 height 33
click at [458, 523] on input "I understand that this price [MEDICAL_DATA] may run at the same time as other p…" at bounding box center [452, 528] width 11 height 11
checkbox input "true"
click at [829, 575] on span "Confirm" at bounding box center [828, 577] width 32 height 11
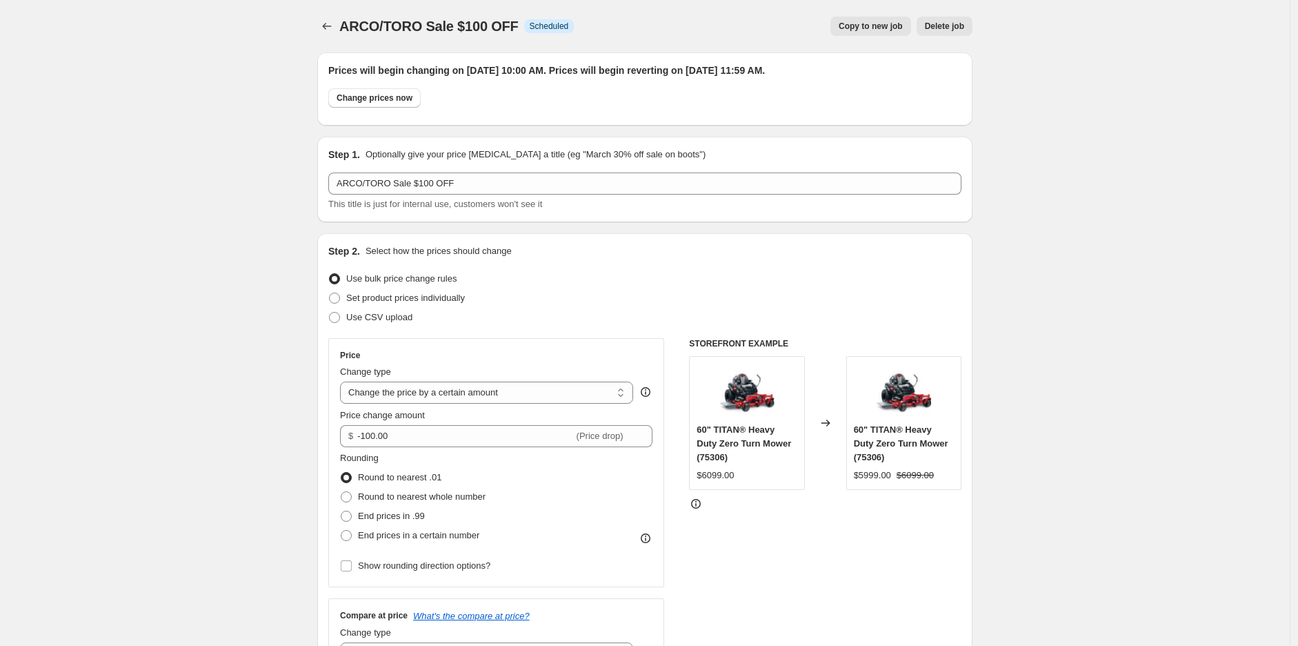
scroll to position [1022, 0]
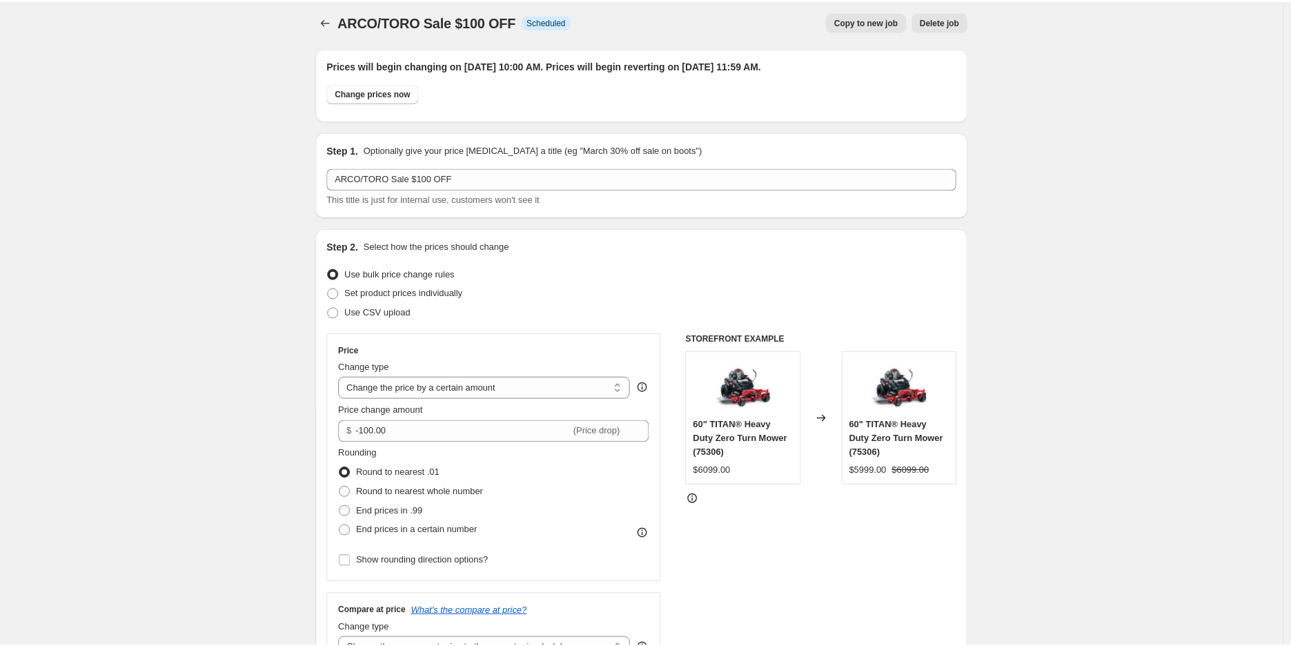
scroll to position [0, 0]
